Goal: Task Accomplishment & Management: Use online tool/utility

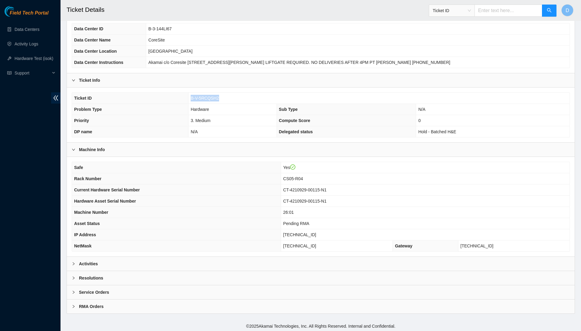
scroll to position [45, 0]
click at [228, 277] on div "Resolutions" at bounding box center [321, 278] width 508 height 14
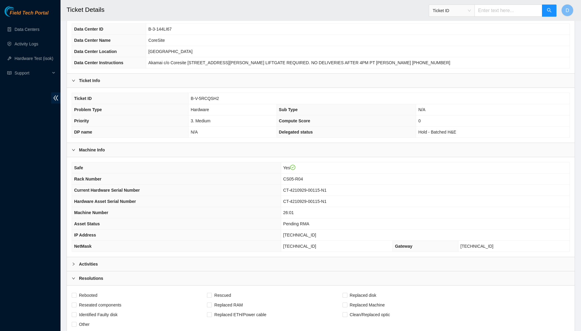
click at [239, 265] on div "Activities" at bounding box center [321, 264] width 508 height 14
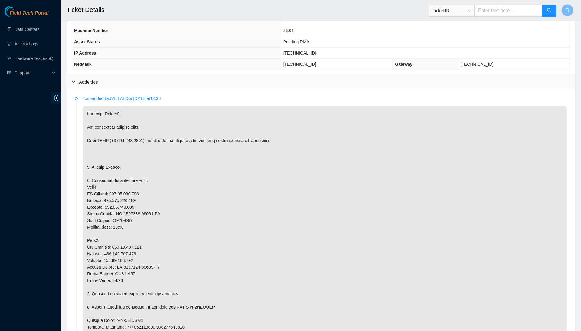
scroll to position [222, 0]
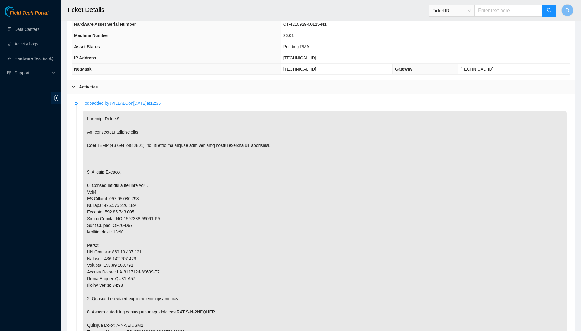
click at [131, 191] on p at bounding box center [325, 308] width 484 height 395
copy p "[TECHNICAL_ID]"
click at [136, 200] on p at bounding box center [325, 308] width 484 height 395
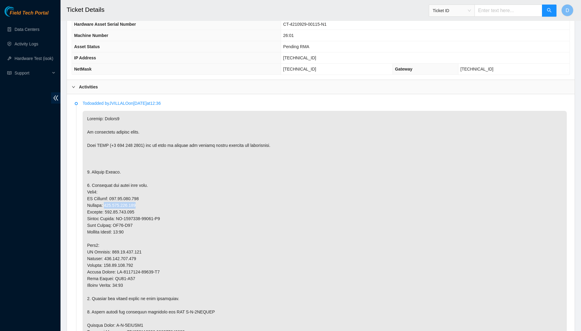
copy p "[TECHNICAL_ID]"
click at [131, 218] on p at bounding box center [325, 308] width 484 height 395
click at [125, 218] on p at bounding box center [325, 308] width 484 height 395
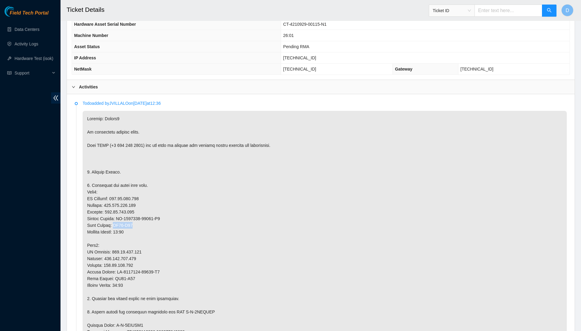
drag, startPoint x: 117, startPoint y: 218, endPoint x: 140, endPoint y: 217, distance: 23.0
click at [140, 217] on p at bounding box center [325, 308] width 484 height 395
copy p "CS05-R04"
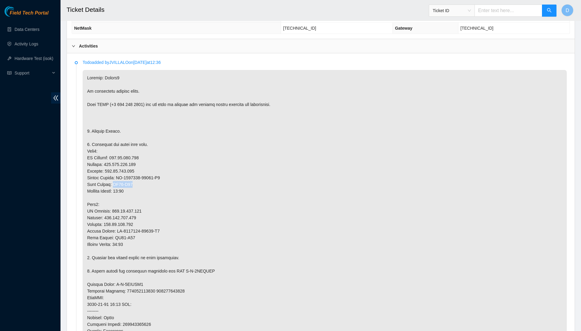
scroll to position [263, 0]
click at [128, 204] on p at bounding box center [325, 267] width 484 height 395
copy p "[TECHNICAL_ID]"
click at [132, 213] on p at bounding box center [325, 267] width 484 height 395
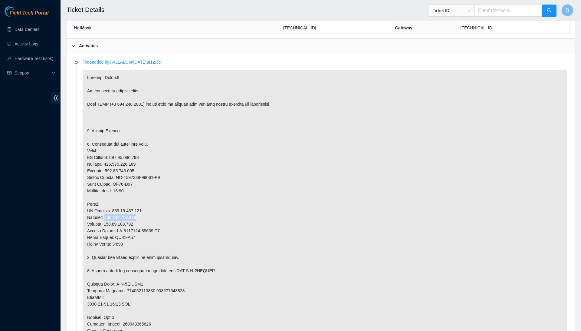
click at [132, 213] on p at bounding box center [325, 267] width 484 height 395
copy p "[TECHNICAL_ID]"
drag, startPoint x: 117, startPoint y: 231, endPoint x: 143, endPoint y: 229, distance: 26.1
click at [143, 229] on p at bounding box center [325, 267] width 484 height 395
copy p "CS05-R04"
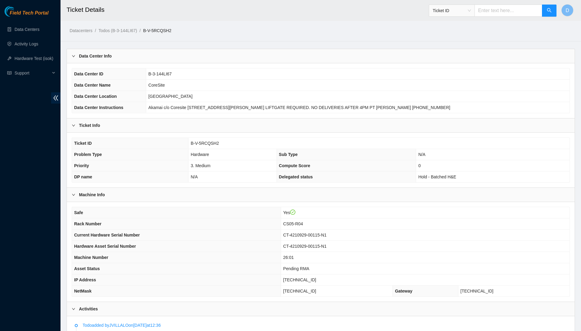
scroll to position [0, 0]
click at [213, 142] on span "B-V-5RCQSH2" at bounding box center [205, 143] width 28 height 5
click at [303, 279] on span "[TECHNICAL_ID]" at bounding box center [299, 279] width 33 height 5
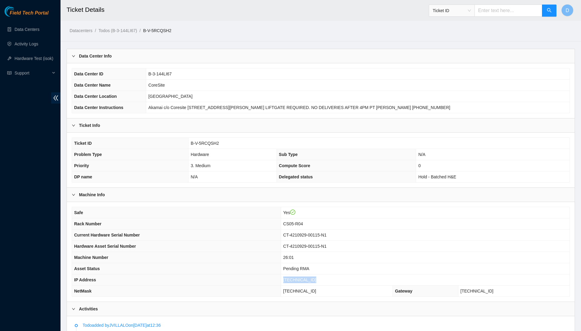
click at [303, 279] on span "[TECHNICAL_ID]" at bounding box center [299, 279] width 33 height 5
copy span "[TECHNICAL_ID]"
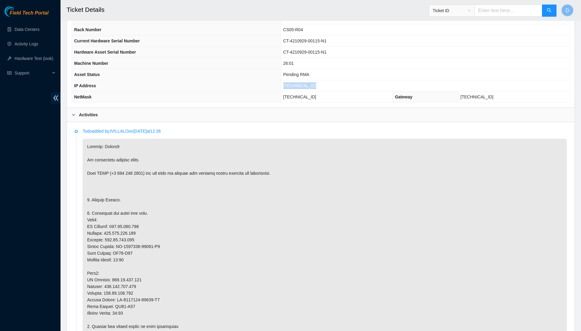
scroll to position [194, 0]
click at [123, 220] on p at bounding box center [325, 335] width 484 height 395
copy p "[TECHNICAL_ID]"
click at [125, 229] on p at bounding box center [325, 335] width 484 height 395
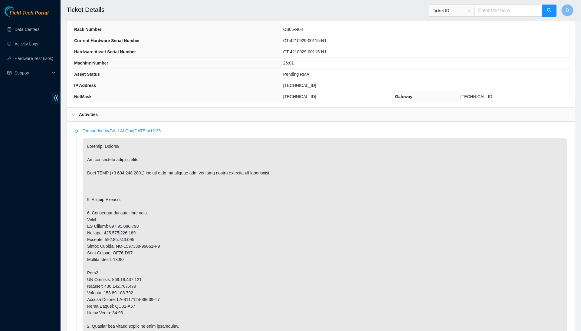
click at [125, 229] on p at bounding box center [325, 335] width 484 height 395
drag, startPoint x: 107, startPoint y: 226, endPoint x: 158, endPoint y: 229, distance: 51.2
click at [158, 229] on p at bounding box center [325, 335] width 484 height 395
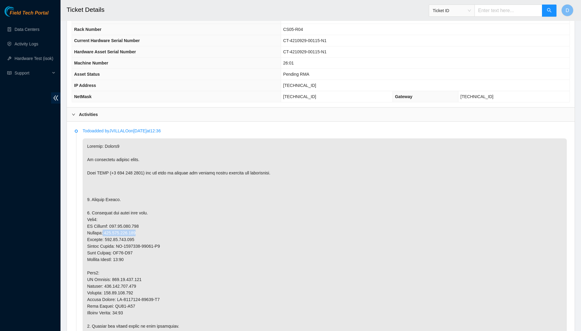
copy p "[TECHNICAL_ID]"
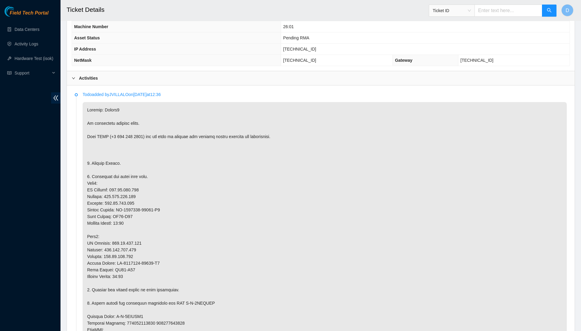
click at [130, 237] on p at bounding box center [325, 299] width 484 height 395
copy p "[TECHNICAL_ID]"
click at [117, 244] on p at bounding box center [325, 299] width 484 height 395
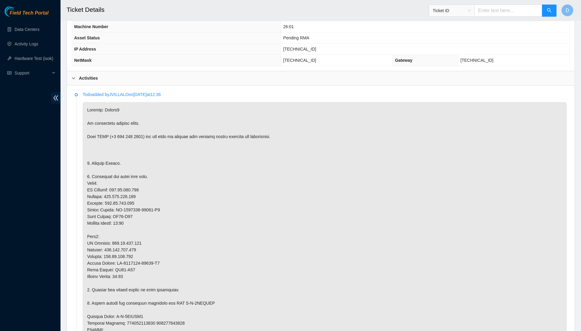
click at [301, 49] on span "[TECHNICAL_ID]" at bounding box center [299, 49] width 33 height 5
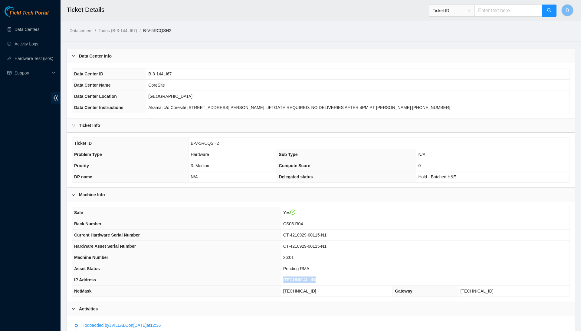
scroll to position [0, 0]
click at [214, 138] on td "B-V-5RCQSH2" at bounding box center [379, 143] width 381 height 11
click at [213, 142] on span "B-V-5RCQSH2" at bounding box center [205, 143] width 28 height 5
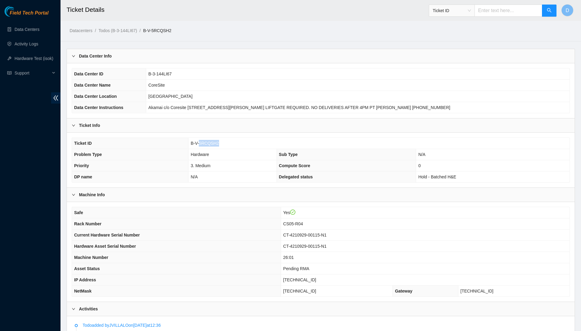
click at [213, 142] on span "B-V-5RCQSH2" at bounding box center [205, 143] width 28 height 5
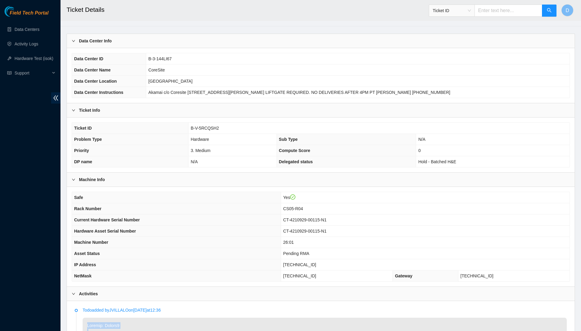
scroll to position [38, 0]
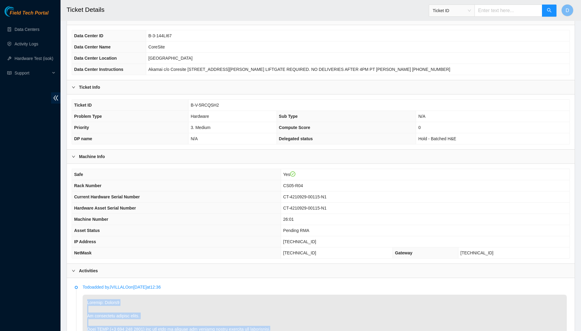
drag, startPoint x: 313, startPoint y: 330, endPoint x: 363, endPoint y: 330, distance: 50.2
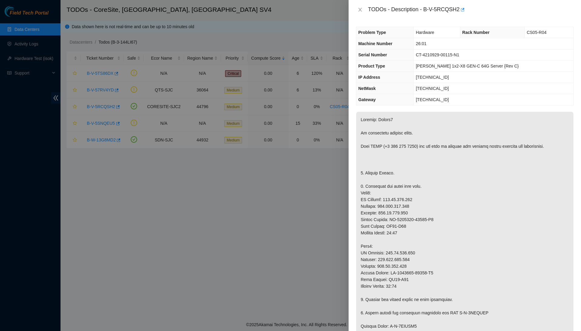
scroll to position [60, 0]
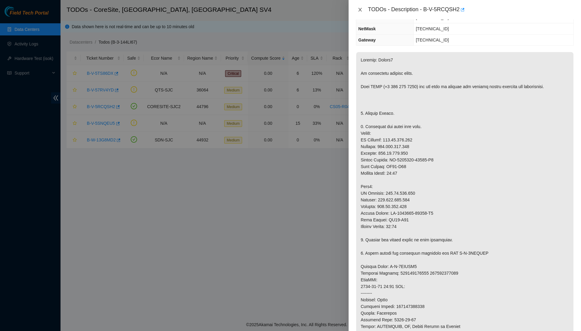
click at [361, 10] on icon "close" at bounding box center [359, 10] width 3 height 4
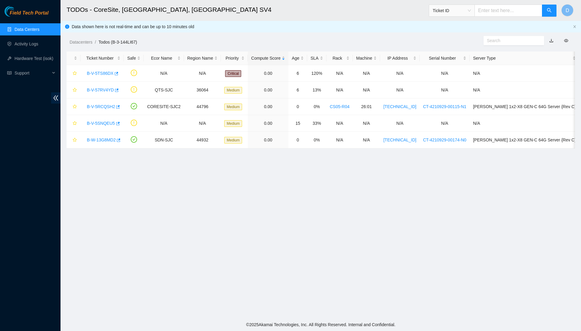
scroll to position [0, 0]
click at [33, 56] on link "Hardware Test (isok)" at bounding box center [34, 58] width 39 height 5
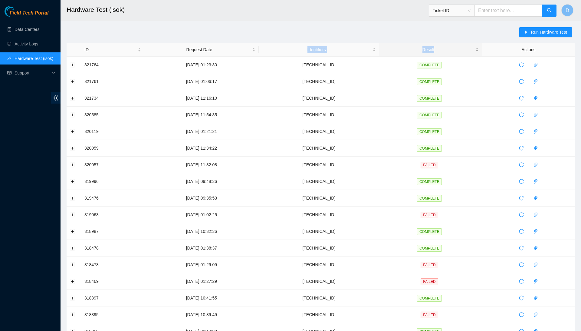
drag, startPoint x: 395, startPoint y: 53, endPoint x: 479, endPoint y: 48, distance: 84.9
click at [479, 52] on tr "ID Request Date Identifiers Result Actions" at bounding box center [321, 50] width 508 height 14
click at [557, 36] on button "Run Hardware Test" at bounding box center [545, 32] width 53 height 10
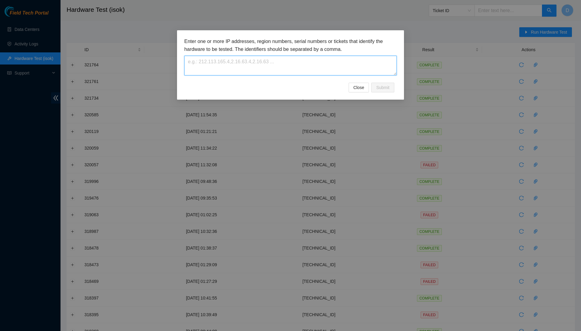
click at [330, 64] on textarea at bounding box center [290, 66] width 212 height 20
paste textarea "[TECHNICAL_ID]"
type textarea "[TECHNICAL_ID]"
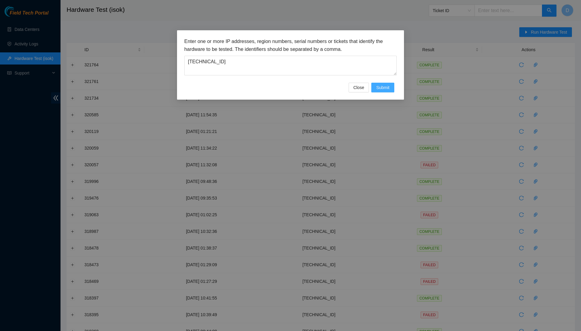
click at [385, 83] on button "Submit" at bounding box center [382, 88] width 23 height 10
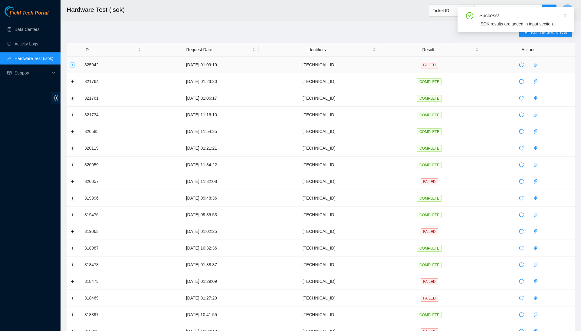
click at [72, 63] on button "Expand row" at bounding box center [72, 64] width 5 height 5
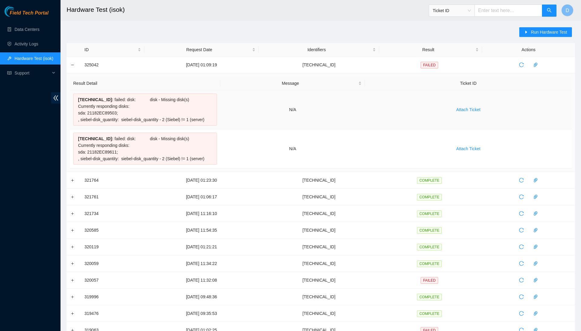
click at [259, 113] on td "N/A" at bounding box center [292, 109] width 145 height 39
click at [73, 67] on button "Collapse row" at bounding box center [72, 64] width 5 height 5
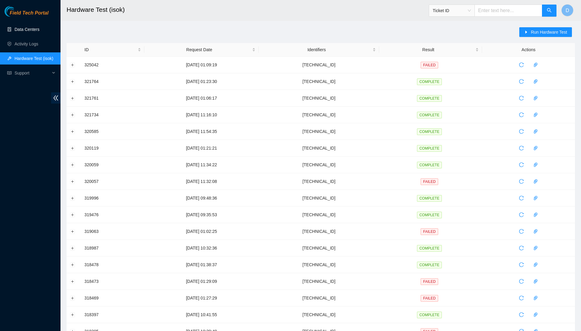
click at [39, 27] on link "Data Centers" at bounding box center [27, 29] width 25 height 5
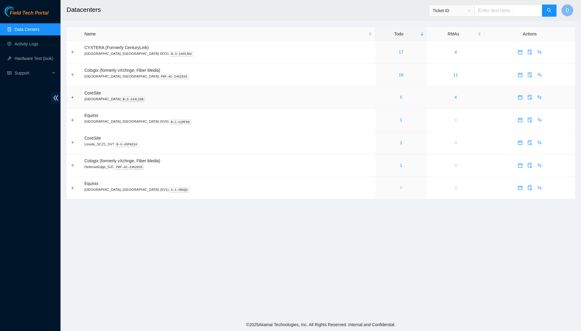
click at [400, 97] on link "6" at bounding box center [401, 97] width 2 height 5
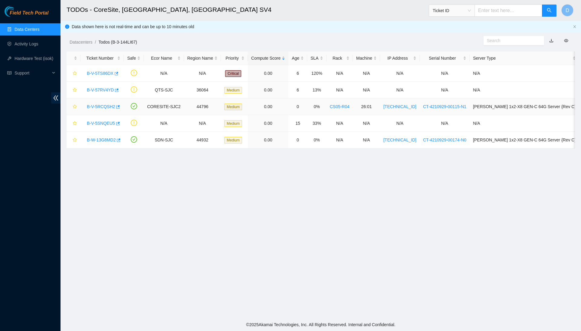
click at [109, 106] on link "B-V-5RCQSH2" at bounding box center [101, 106] width 28 height 5
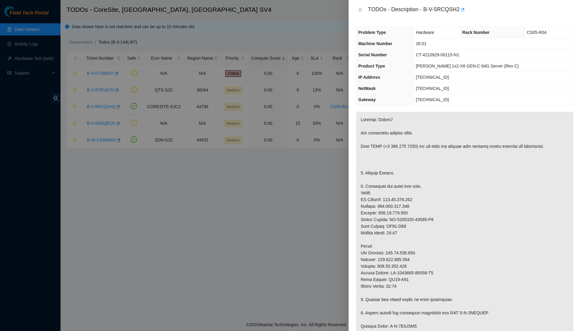
click at [137, 255] on div at bounding box center [290, 165] width 581 height 331
click at [0, 85] on div at bounding box center [290, 165] width 581 height 331
click at [23, 50] on div at bounding box center [290, 165] width 581 height 331
click at [358, 8] on icon "close" at bounding box center [360, 9] width 5 height 5
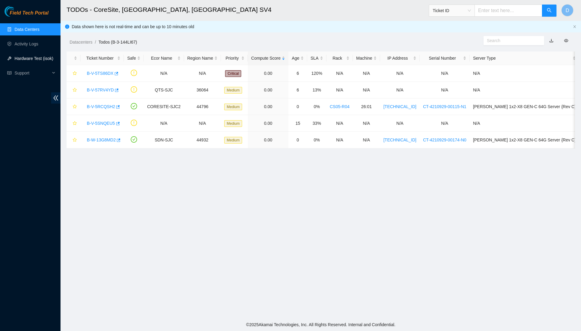
click at [41, 60] on link "Hardware Test (isok)" at bounding box center [34, 58] width 39 height 5
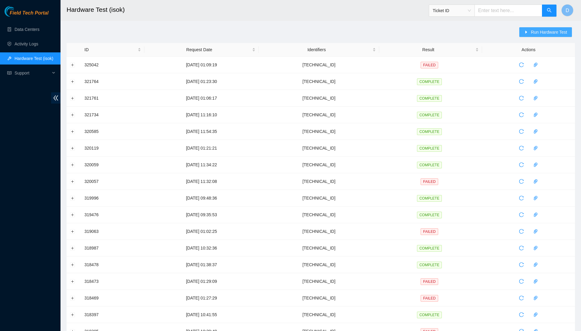
click at [563, 33] on span "Run Hardware Test" at bounding box center [549, 32] width 36 height 7
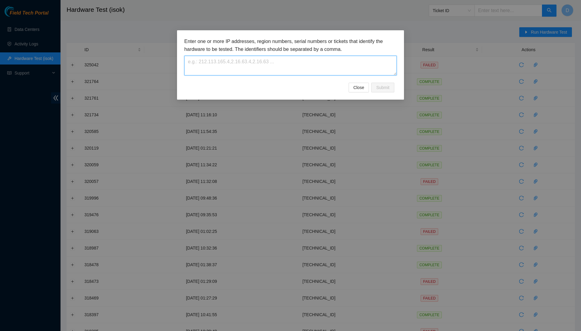
click at [332, 75] on textarea at bounding box center [290, 66] width 212 height 20
paste textarea "[TECHNICAL_ID]"
type textarea "[TECHNICAL_ID]"
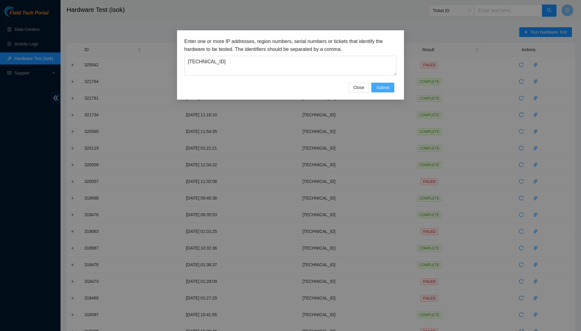
click at [376, 84] on span "Submit" at bounding box center [382, 87] width 13 height 7
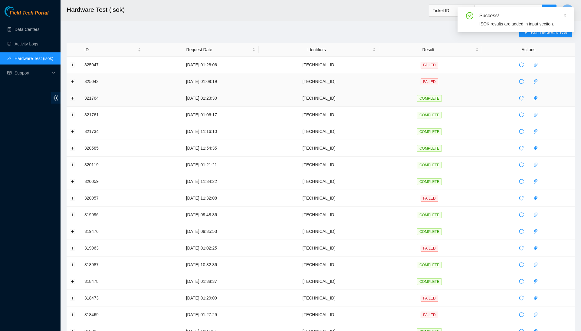
scroll to position [0, 0]
click at [72, 64] on button "Expand row" at bounding box center [72, 64] width 5 height 5
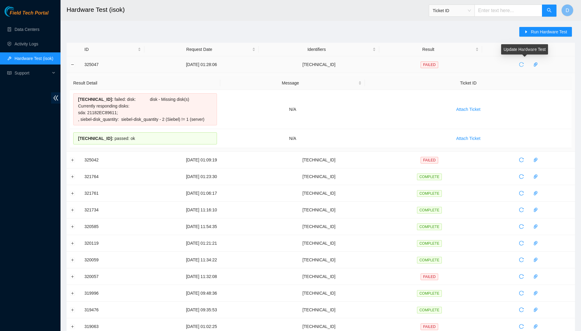
click at [524, 62] on icon "reload" at bounding box center [521, 64] width 5 height 5
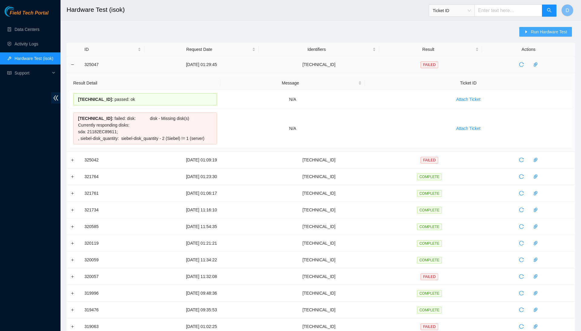
click at [537, 30] on span "Run Hardware Test" at bounding box center [549, 31] width 36 height 7
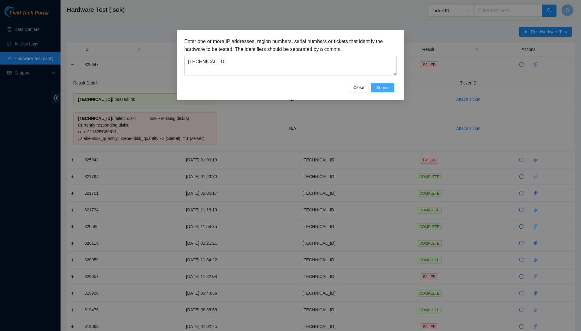
click at [383, 86] on span "Submit" at bounding box center [382, 87] width 13 height 7
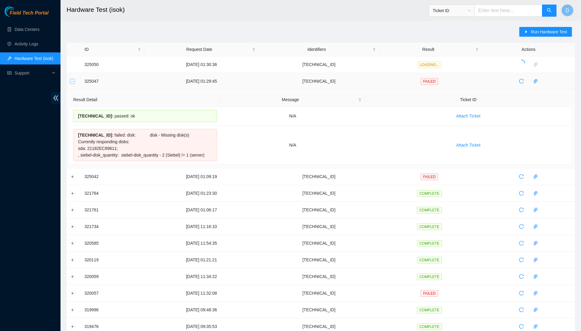
click at [73, 81] on button "Collapse row" at bounding box center [72, 81] width 5 height 5
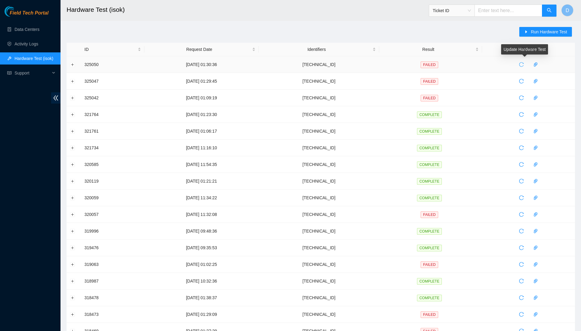
click at [524, 64] on icon "reload" at bounding box center [521, 64] width 5 height 5
click at [71, 66] on button "Expand row" at bounding box center [72, 64] width 5 height 5
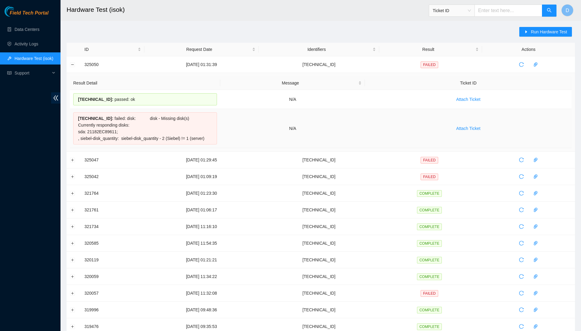
drag, startPoint x: 111, startPoint y: 146, endPoint x: 105, endPoint y: 114, distance: 32.5
click at [105, 114] on div "[TECHNICAL_ID] : failed: disk: disk - Missing disk(s) Currently responding disk…" at bounding box center [145, 128] width 144 height 32
click at [126, 144] on div "[TECHNICAL_ID] : failed: disk: disk - Missing disk(s) Currently responding disk…" at bounding box center [145, 128] width 144 height 32
drag, startPoint x: 78, startPoint y: 119, endPoint x: 117, endPoint y: 149, distance: 49.3
click at [117, 144] on div "[TECHNICAL_ID] : failed: disk: disk - Missing disk(s) Currently responding disk…" at bounding box center [145, 128] width 144 height 32
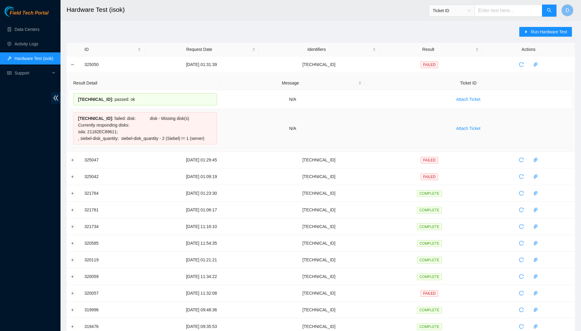
click at [223, 123] on td "N/A" at bounding box center [292, 128] width 145 height 39
drag, startPoint x: 163, startPoint y: 148, endPoint x: 160, endPoint y: 113, distance: 34.6
click at [160, 113] on div "[TECHNICAL_ID] : failed: disk: disk - Missing disk(s) Currently responding disk…" at bounding box center [145, 128] width 144 height 32
click at [222, 129] on td "N/A" at bounding box center [292, 128] width 145 height 39
click at [468, 330] on td "COMPLETE" at bounding box center [430, 326] width 103 height 17
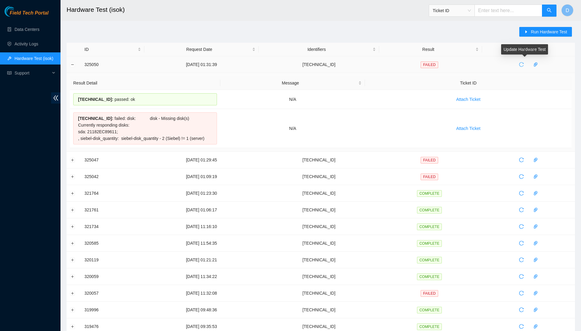
click at [524, 63] on icon "reload" at bounding box center [521, 64] width 5 height 5
click at [74, 63] on button "Collapse row" at bounding box center [72, 64] width 5 height 5
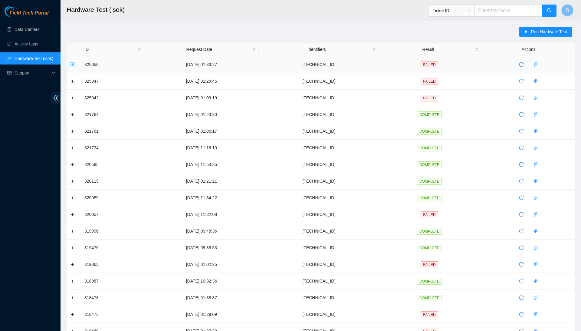
click at [73, 65] on button "Expand row" at bounding box center [72, 64] width 5 height 5
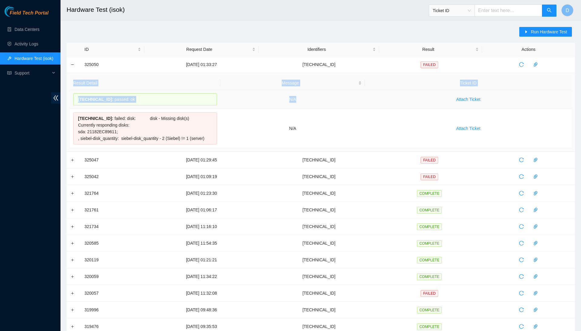
drag, startPoint x: 405, startPoint y: 114, endPoint x: 344, endPoint y: 102, distance: 61.4
click at [344, 102] on tbody "[TECHNICAL_ID] : passed: ok N/A Attach Ticket [TECHNICAL_ID] : failed: disk: di…" at bounding box center [321, 119] width 502 height 58
click at [161, 34] on div "Run Hardware Test ID Request Date Identifiers Result Actions 325050 [DATE] 01:3…" at bounding box center [321, 257] width 508 height 460
click at [73, 65] on button "Collapse row" at bounding box center [72, 64] width 5 height 5
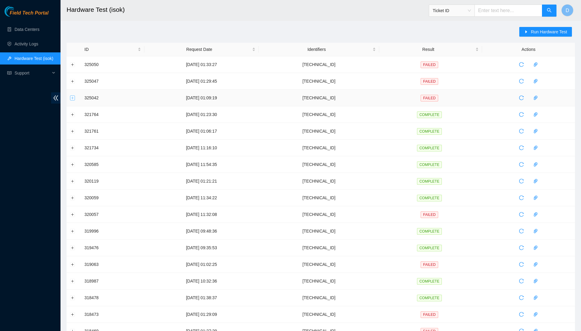
click at [73, 98] on button "Expand row" at bounding box center [72, 97] width 5 height 5
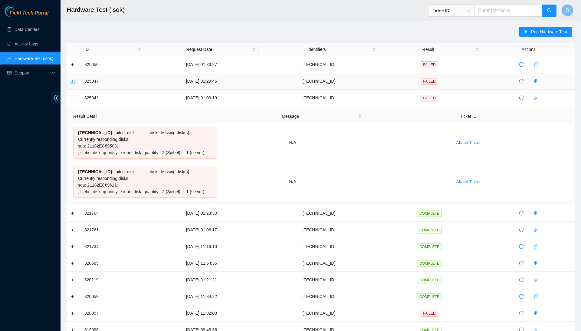
click at [72, 80] on button "Expand row" at bounding box center [72, 81] width 5 height 5
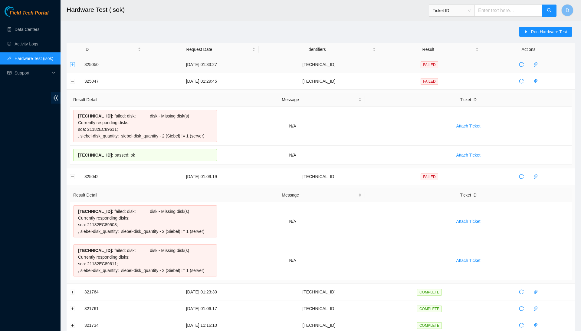
click at [73, 62] on button "Expand row" at bounding box center [72, 64] width 5 height 5
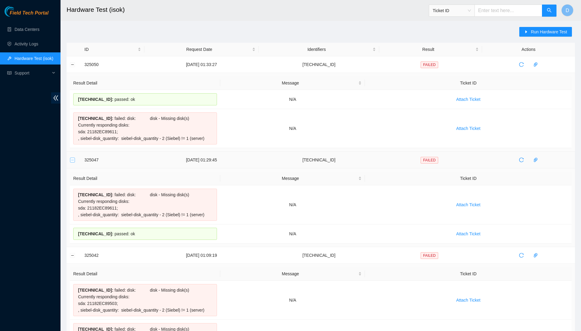
click at [73, 162] on button "Collapse row" at bounding box center [72, 159] width 5 height 5
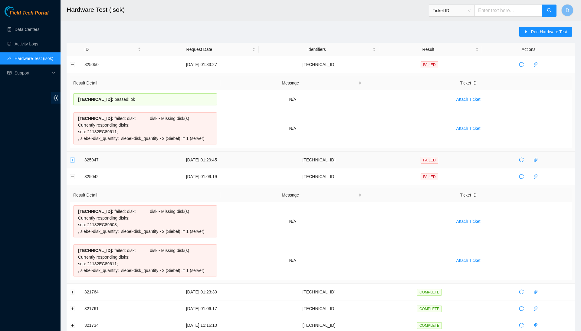
click at [73, 162] on button "Expand row" at bounding box center [72, 159] width 5 height 5
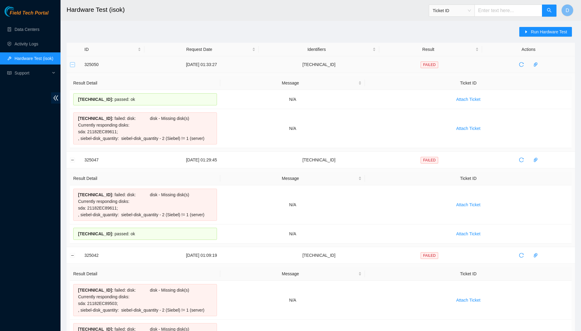
click at [72, 66] on button "Collapse row" at bounding box center [72, 64] width 5 height 5
